Goal: Navigation & Orientation: Find specific page/section

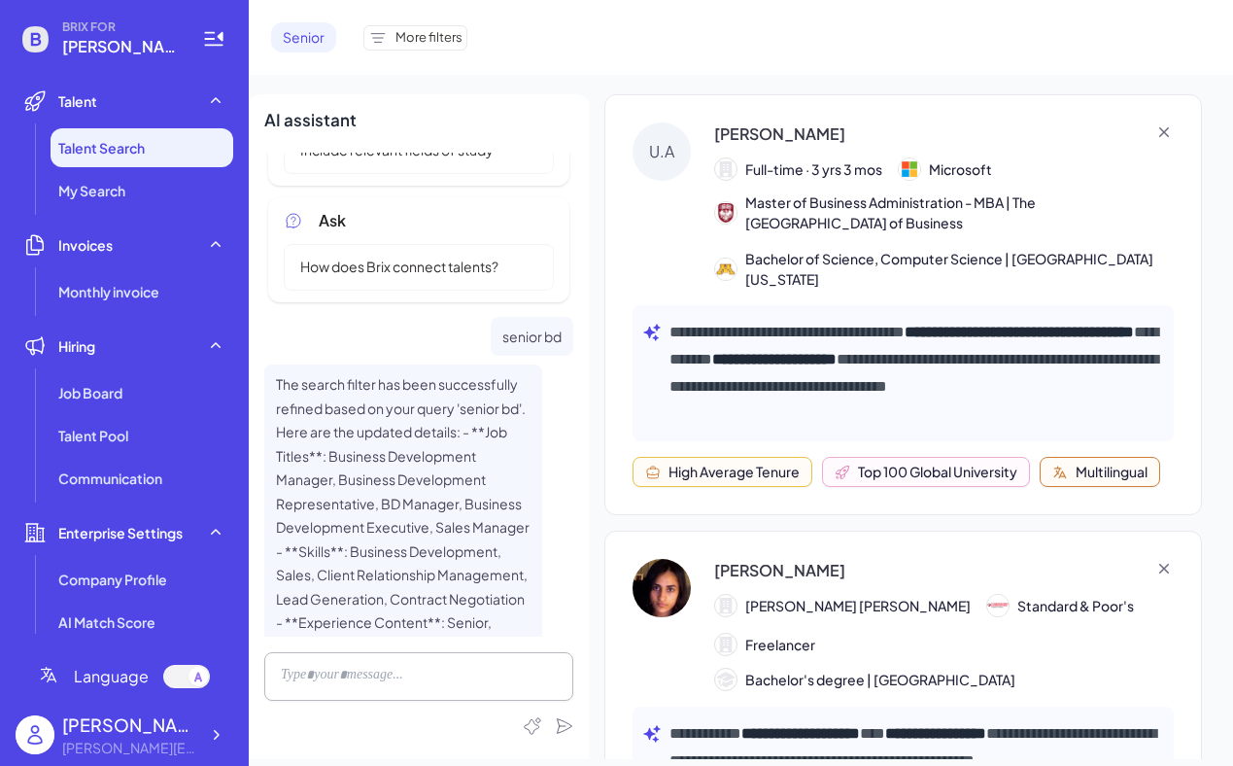
scroll to position [245, 0]
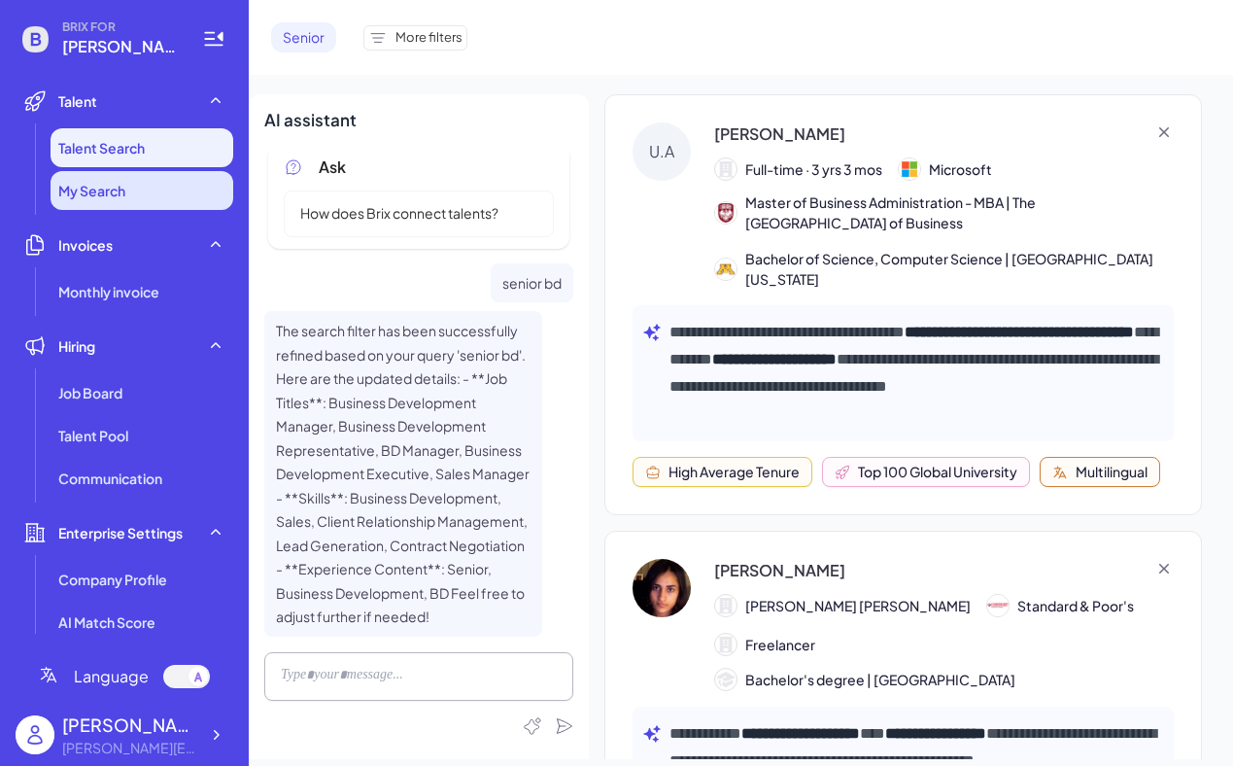
click at [105, 192] on span "My Search" at bounding box center [91, 190] width 67 height 19
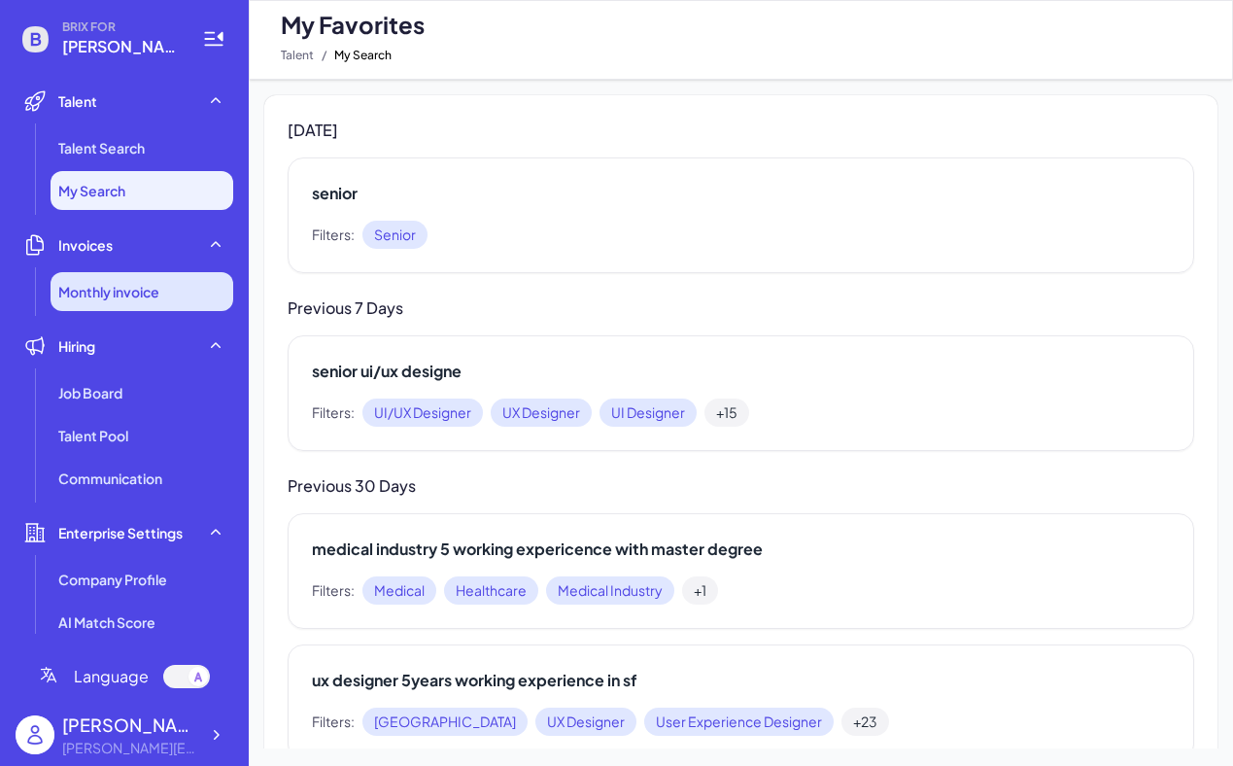
click at [141, 288] on span "Monthly invoice" at bounding box center [108, 291] width 101 height 19
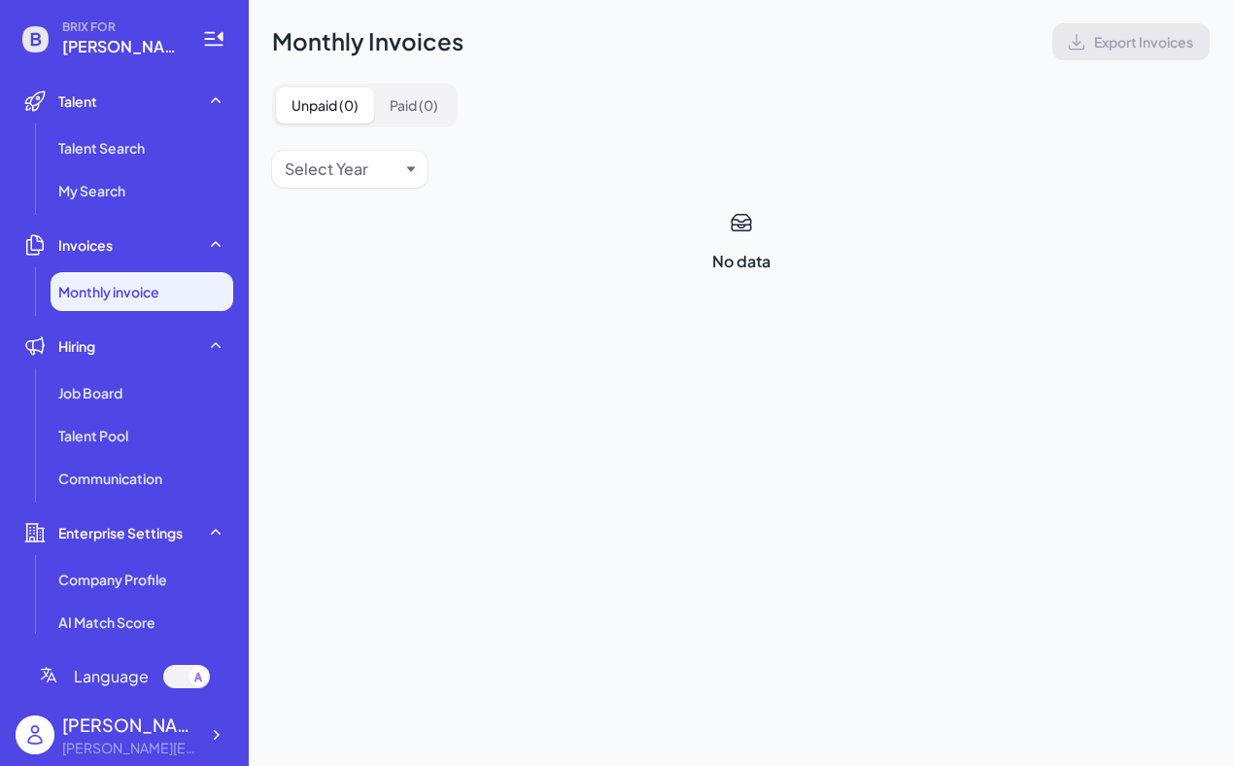
click at [417, 175] on div "Select Year" at bounding box center [349, 169] width 155 height 37
click at [180, 367] on li "Hiring Job Board Talent Pool Communication" at bounding box center [125, 411] width 218 height 171
click at [162, 357] on div "Hiring" at bounding box center [125, 345] width 218 height 39
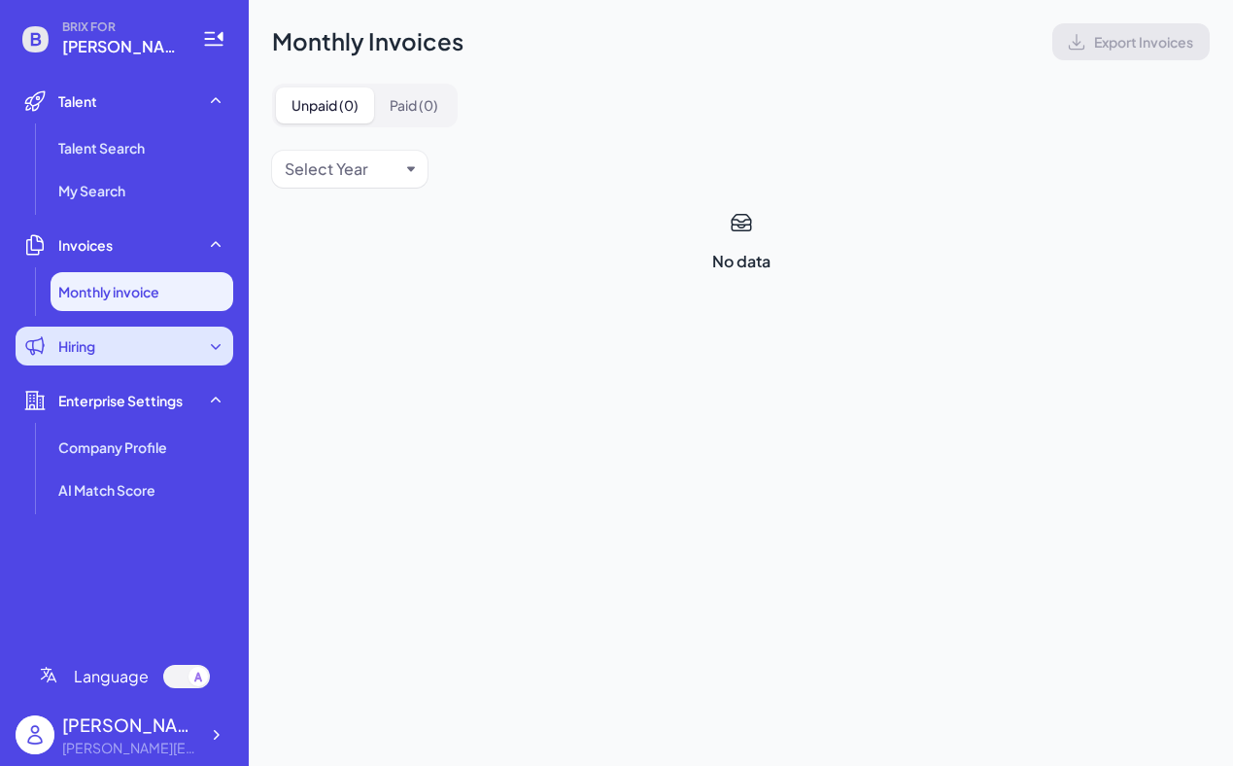
click at [202, 345] on div "Hiring" at bounding box center [125, 345] width 218 height 39
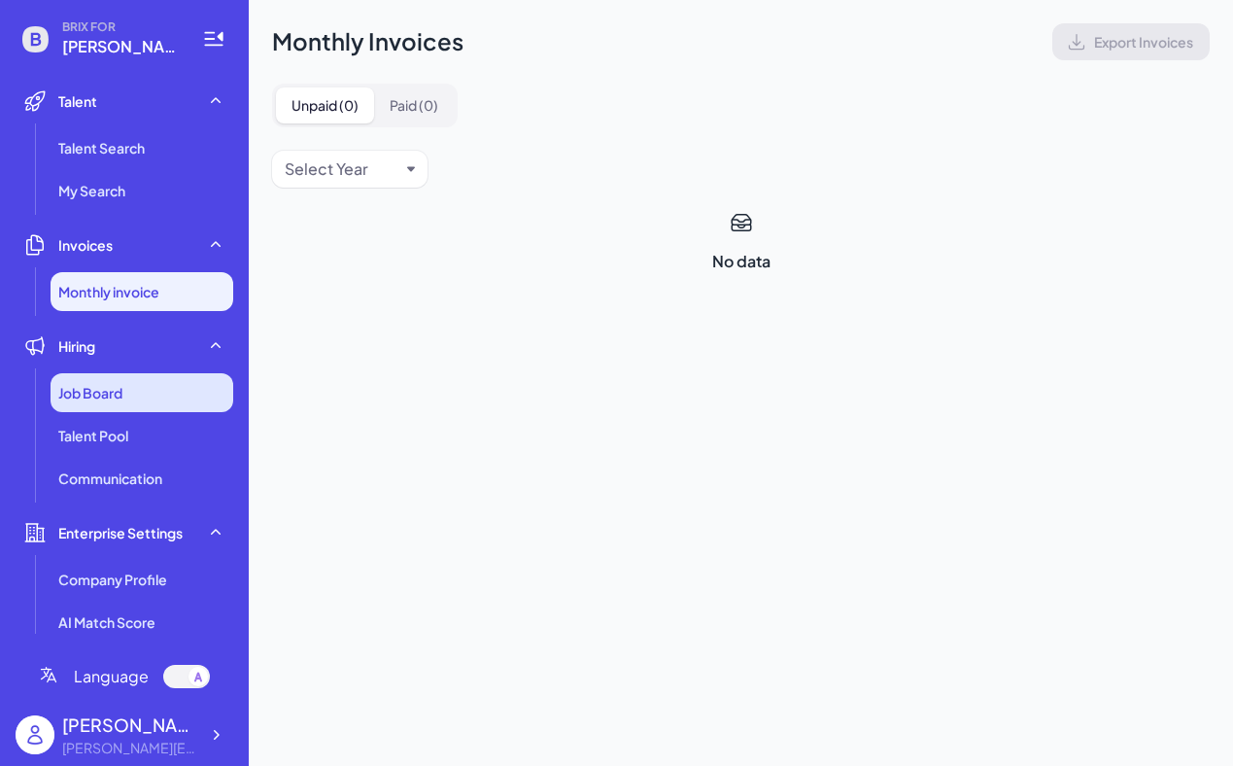
click at [136, 385] on div "Job Board" at bounding box center [142, 392] width 183 height 39
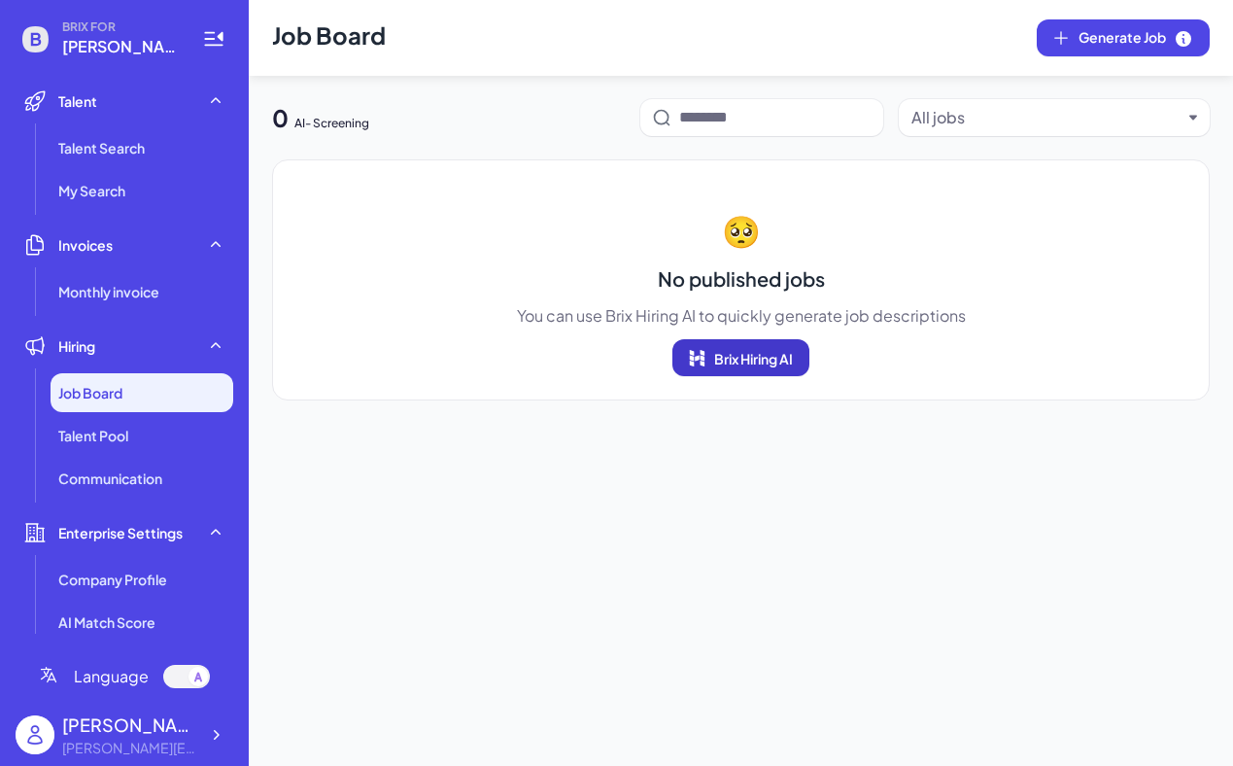
click at [748, 358] on span "Brix Hiring AI" at bounding box center [753, 358] width 79 height 17
